Goal: Task Accomplishment & Management: Use online tool/utility

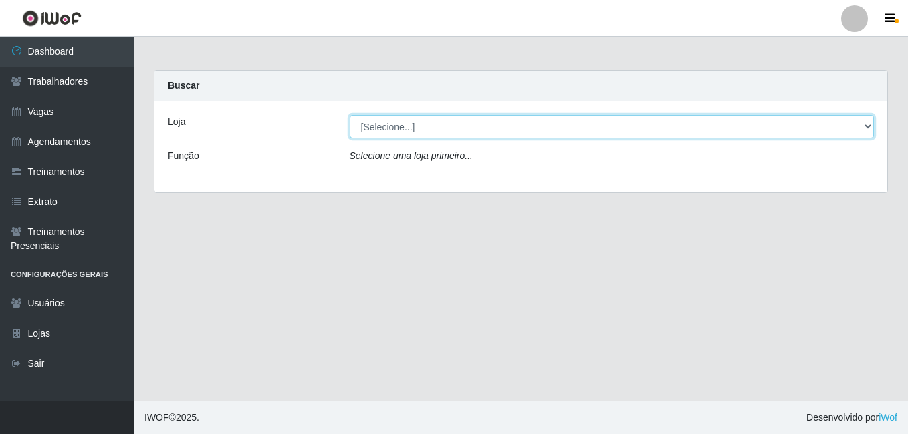
click at [376, 128] on select "[Selecione...] BL Importadora" at bounding box center [612, 126] width 525 height 23
select select "259"
click at [350, 115] on select "[Selecione...] BL Importadora" at bounding box center [612, 126] width 525 height 23
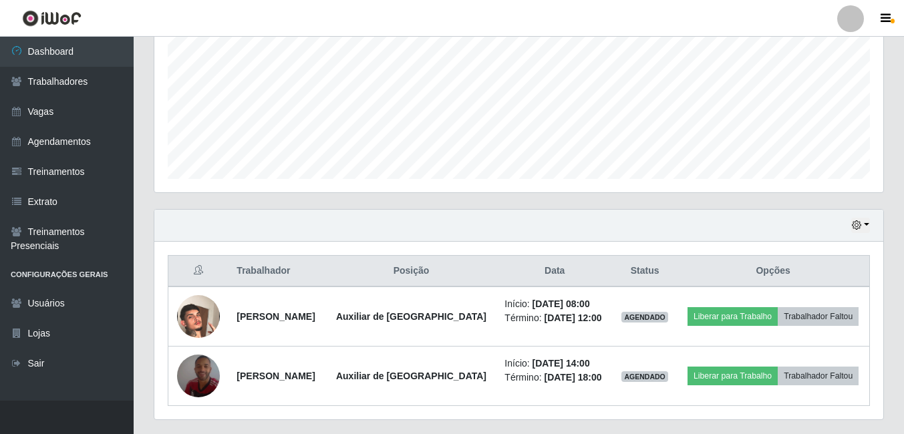
scroll to position [354, 0]
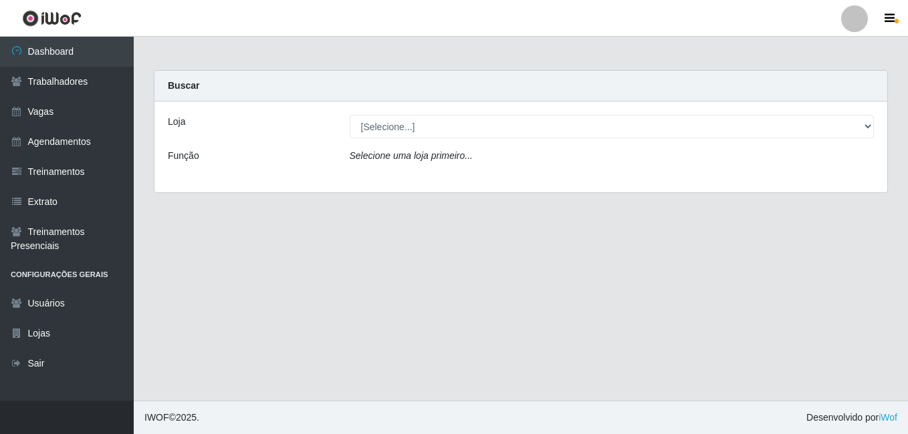
click at [396, 138] on div "Loja [Selecione...] BL Importadora Função Selecione uma loja primeiro..." at bounding box center [520, 147] width 732 height 91
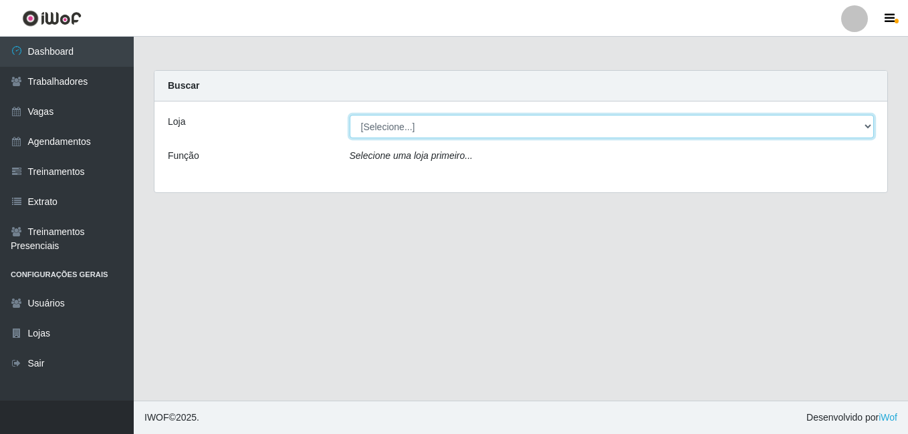
click at [400, 131] on select "[Selecione...] BL Importadora" at bounding box center [612, 126] width 525 height 23
select select "259"
click at [350, 115] on select "[Selecione...] BL Importadora" at bounding box center [612, 126] width 525 height 23
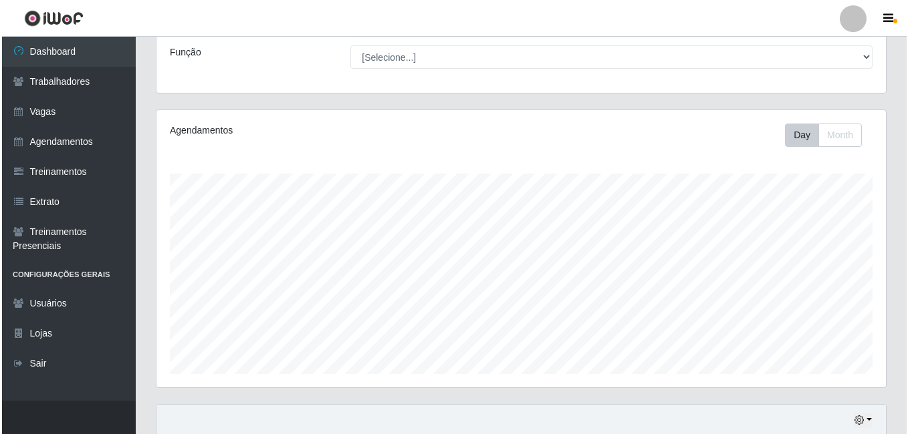
scroll to position [334, 0]
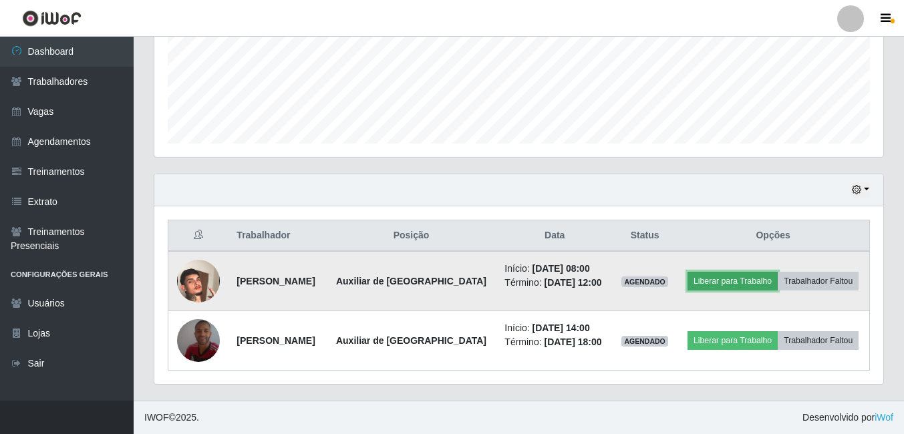
click at [778, 276] on button "Liberar para Trabalho" at bounding box center [733, 281] width 90 height 19
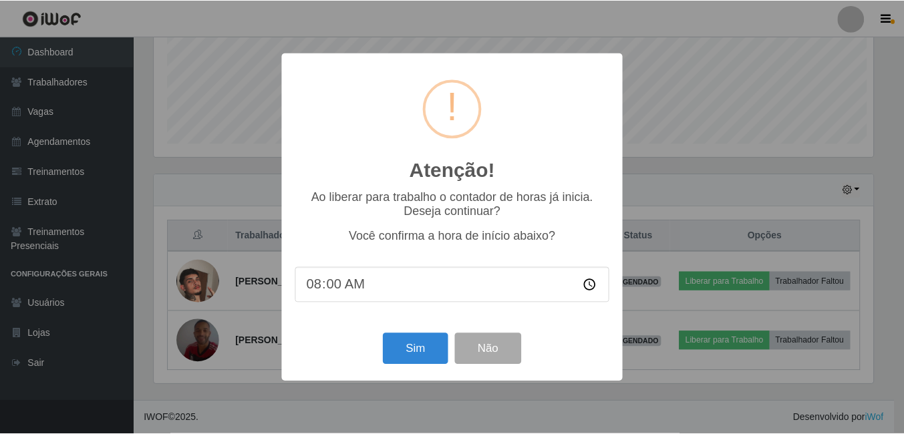
scroll to position [277, 722]
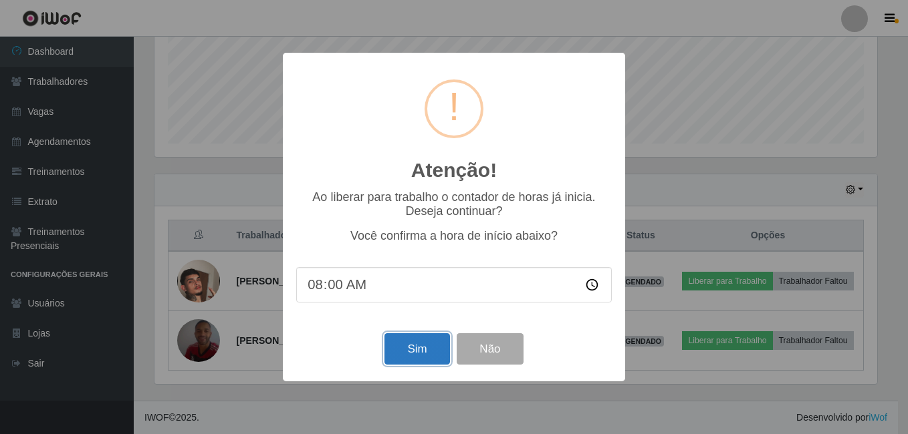
click at [410, 360] on button "Sim" at bounding box center [416, 348] width 65 height 31
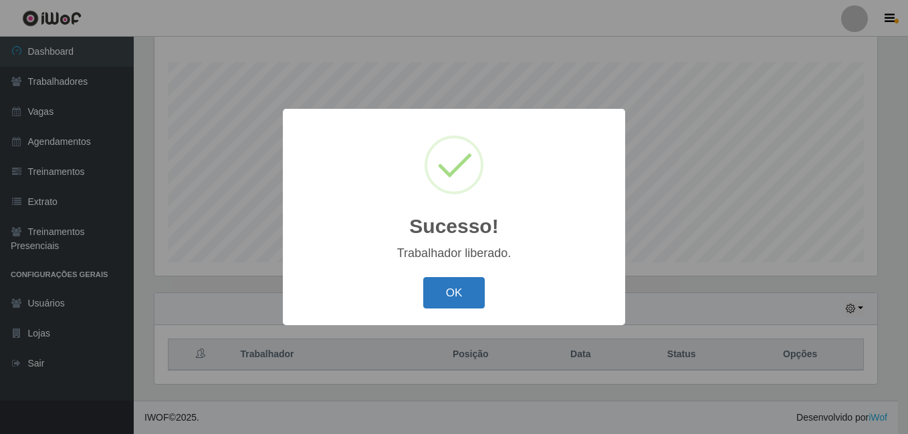
click at [455, 297] on button "OK" at bounding box center [454, 292] width 62 height 31
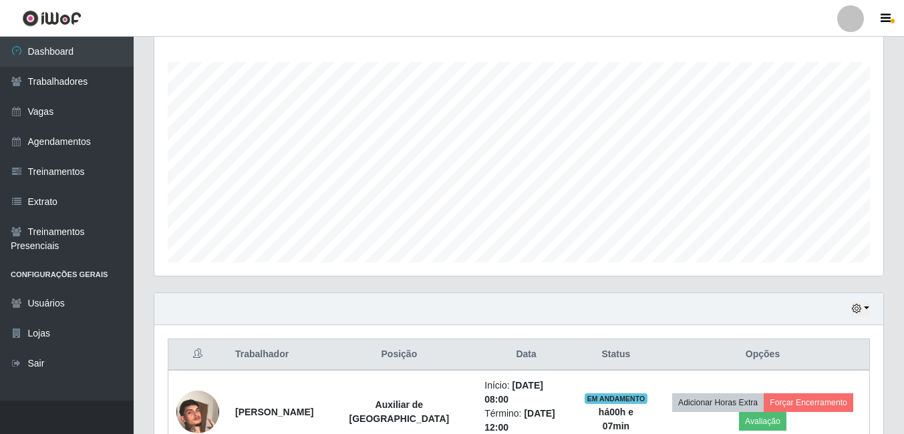
scroll to position [382, 0]
